Goal: Obtain resource: Download file/media

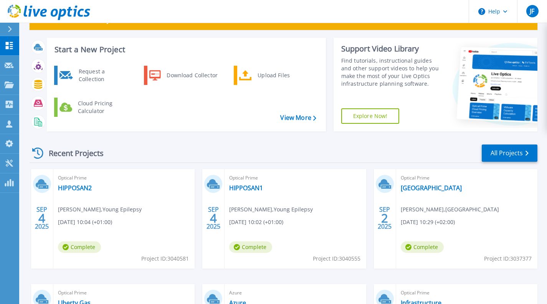
scroll to position [38, 0]
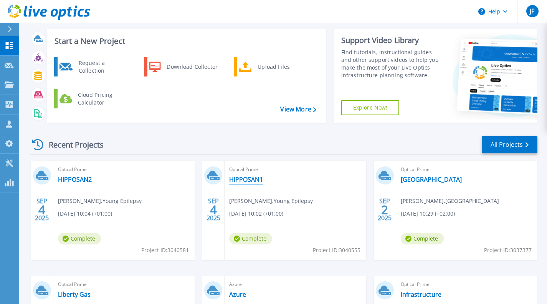
click at [239, 180] on link "HIPPOSAN1" at bounding box center [246, 179] width 34 height 8
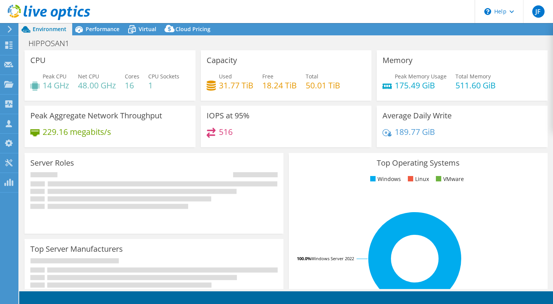
select select "USD"
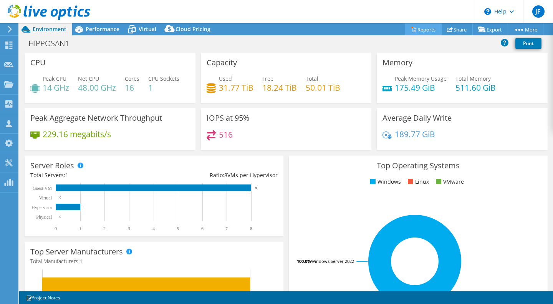
click at [412, 32] on icon at bounding box center [413, 30] width 3 height 5
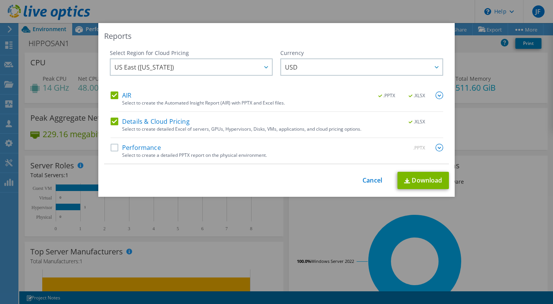
click at [116, 119] on label "Details & Cloud Pricing" at bounding box center [150, 121] width 79 height 8
click at [0, 0] on input "Details & Cloud Pricing" at bounding box center [0, 0] width 0 height 0
click at [118, 101] on div "AIR .PPTX .XLSX Select to create the Automated Insight Report (AIR) with PPTX a…" at bounding box center [277, 101] width 332 height 20
click at [371, 175] on div "This process may take a while, please wait... Cancel Download" at bounding box center [276, 180] width 345 height 17
click at [362, 181] on link "Cancel" at bounding box center [372, 180] width 20 height 7
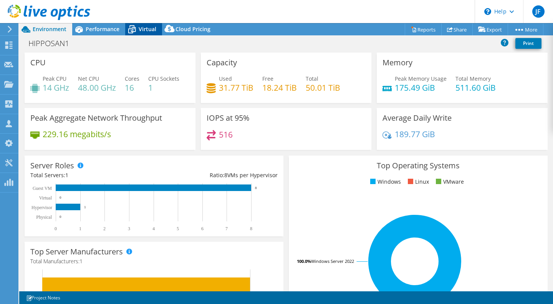
click at [132, 26] on icon at bounding box center [131, 26] width 5 height 3
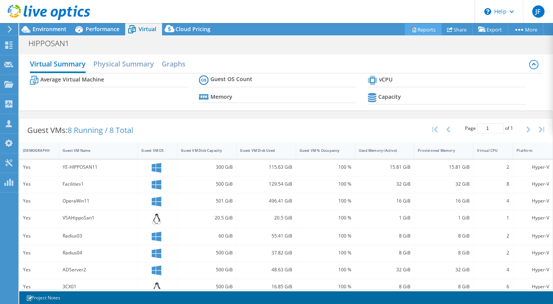
click at [426, 30] on link "Reports" at bounding box center [423, 29] width 37 height 12
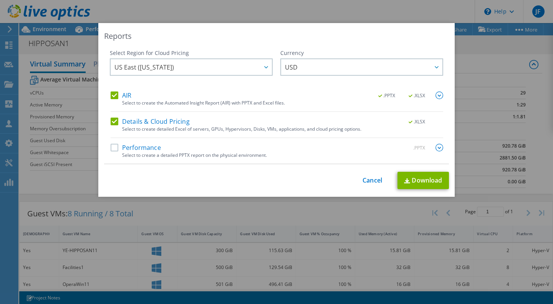
click at [112, 93] on label "AIR" at bounding box center [121, 95] width 21 height 8
click at [0, 0] on input "AIR" at bounding box center [0, 0] width 0 height 0
click at [411, 183] on link "Download" at bounding box center [422, 180] width 51 height 17
click at [54, 43] on div "Reports Select Region for Cloud Pricing Asia Pacific (Hong Kong) Asia Pacific (…" at bounding box center [276, 152] width 553 height 258
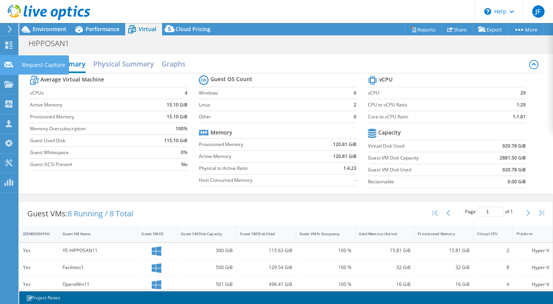
click at [5, 64] on use at bounding box center [8, 64] width 9 height 6
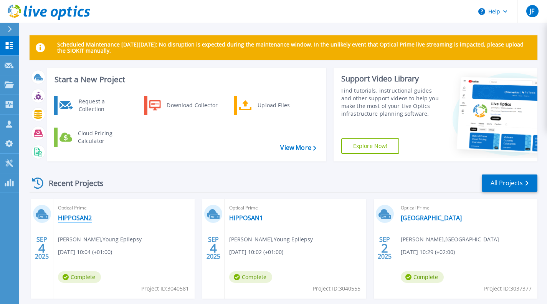
click at [81, 216] on link "HIPPOSAN2" at bounding box center [75, 218] width 34 height 8
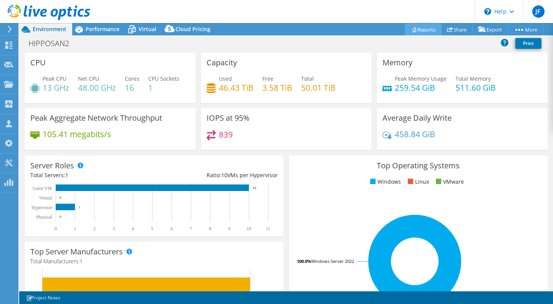
click at [428, 29] on link "Reports" at bounding box center [423, 29] width 37 height 12
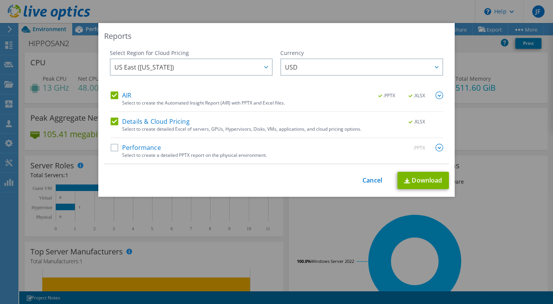
click at [113, 96] on label "AIR" at bounding box center [121, 95] width 21 height 8
click at [0, 0] on input "AIR" at bounding box center [0, 0] width 0 height 0
click at [410, 182] on link "Download" at bounding box center [422, 180] width 51 height 17
